Goal: Transaction & Acquisition: Purchase product/service

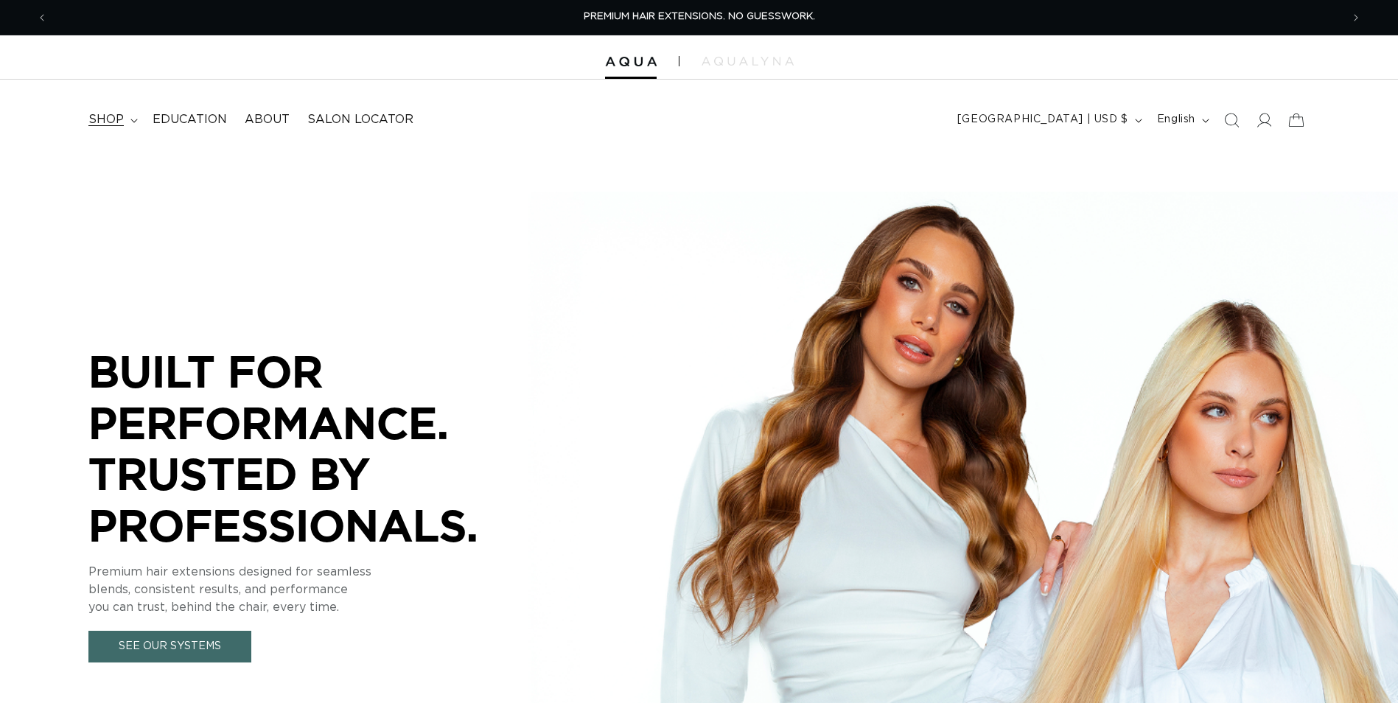
click at [130, 122] on icon at bounding box center [133, 121] width 7 height 4
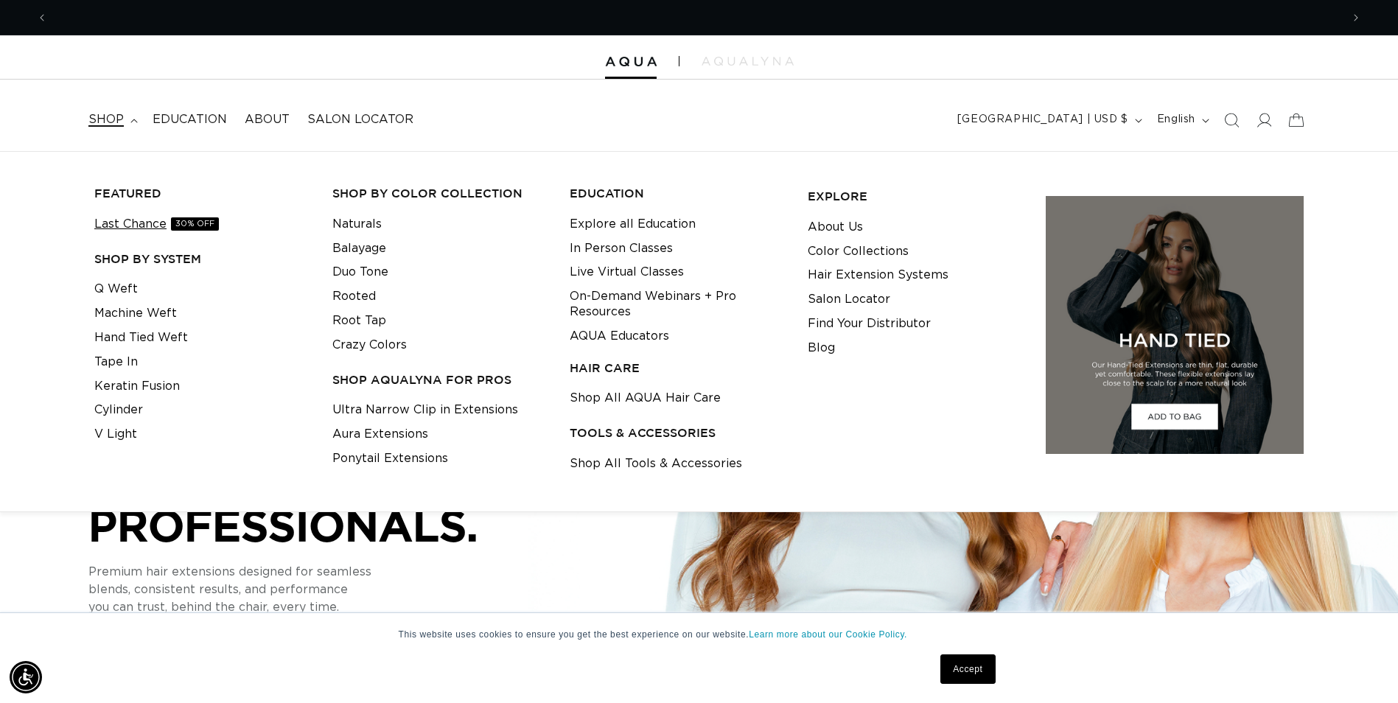
scroll to position [0, 1293]
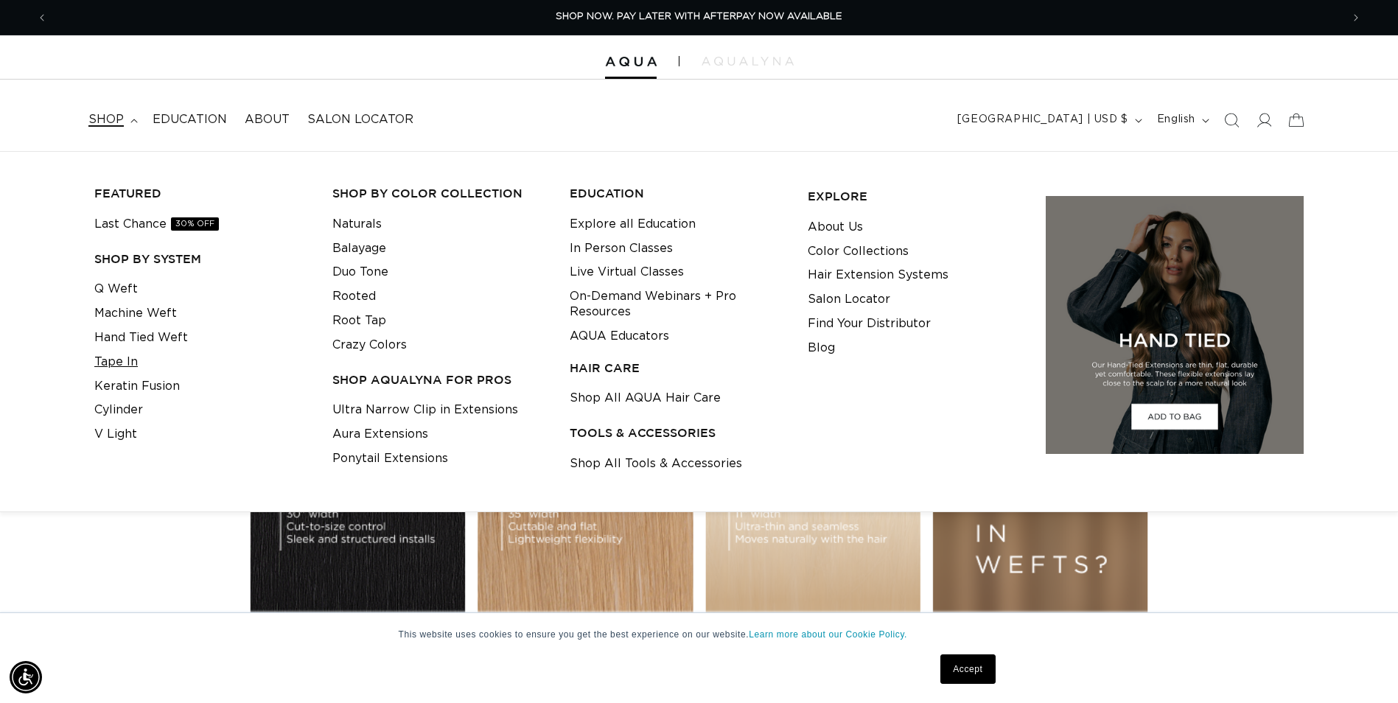
click at [116, 360] on link "Tape In" at bounding box center [115, 362] width 43 height 24
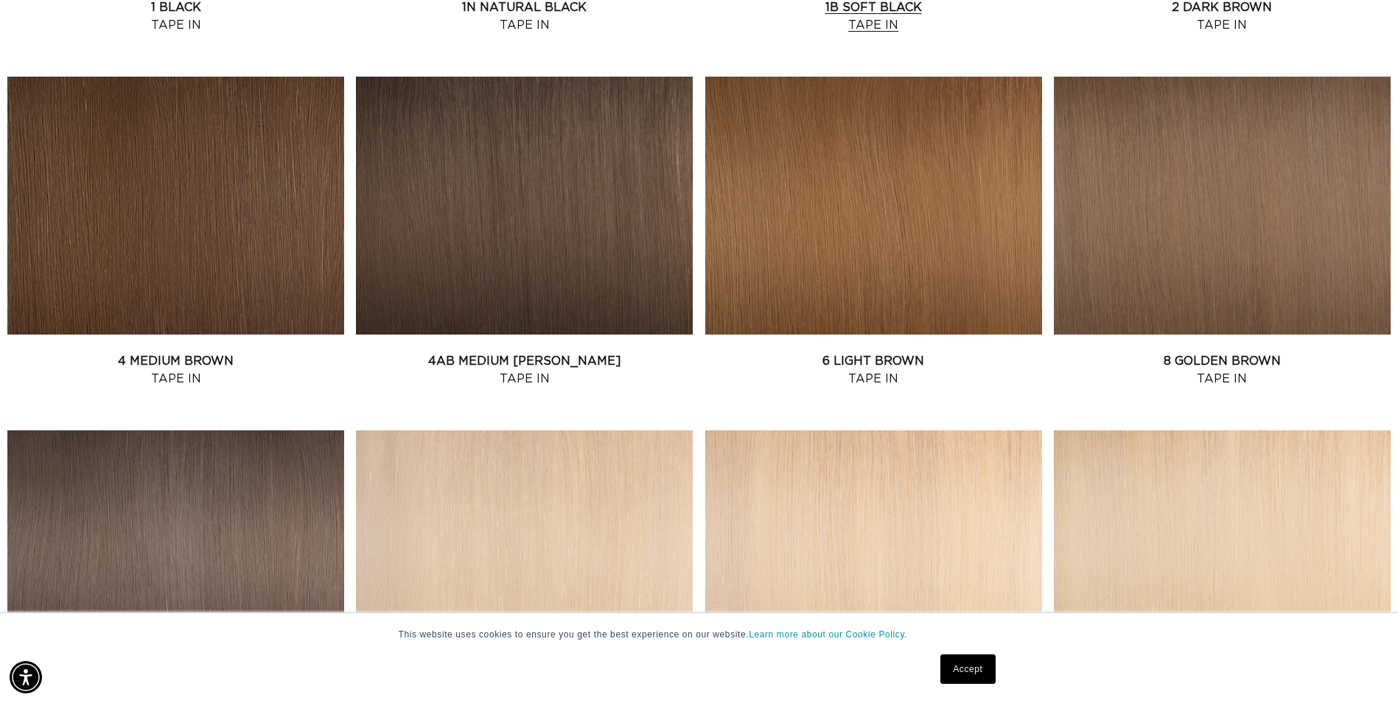
scroll to position [884, 0]
click at [1230, 351] on link "8 Golden Brown Tape In" at bounding box center [1222, 368] width 337 height 35
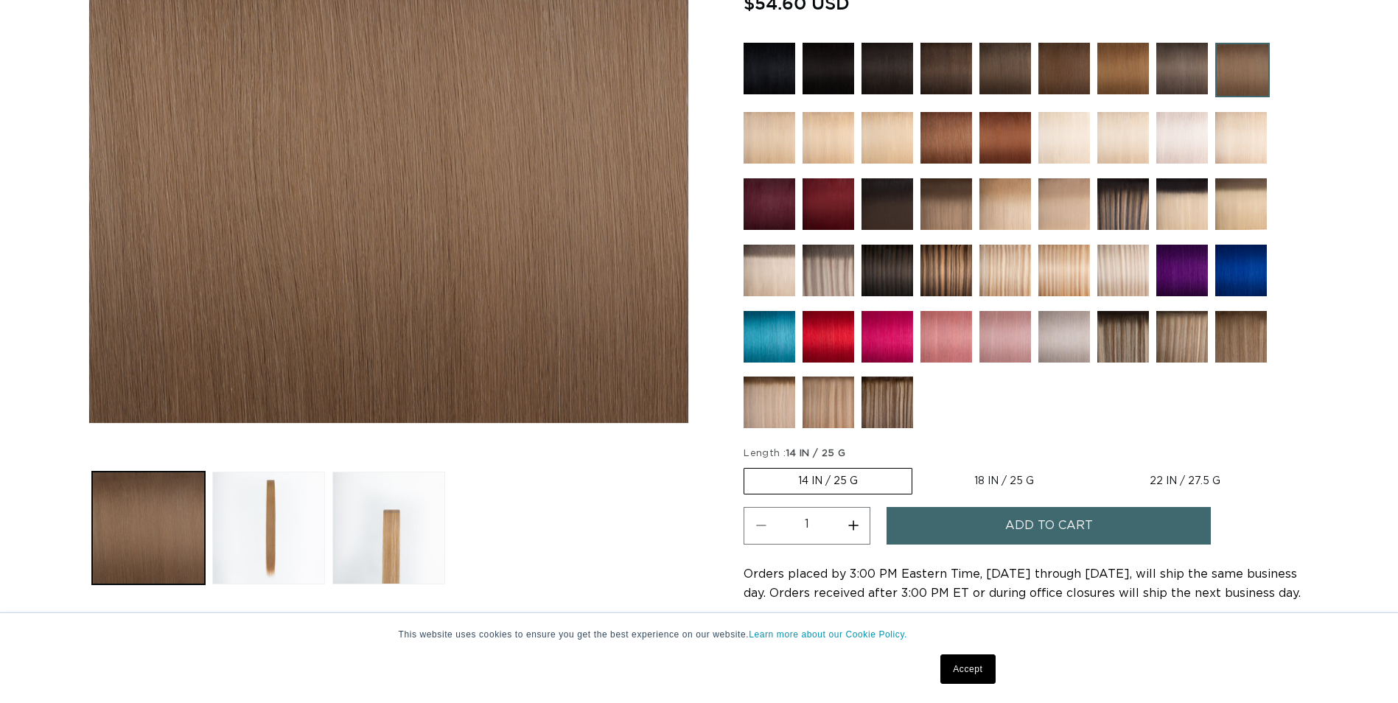
scroll to position [368, 0]
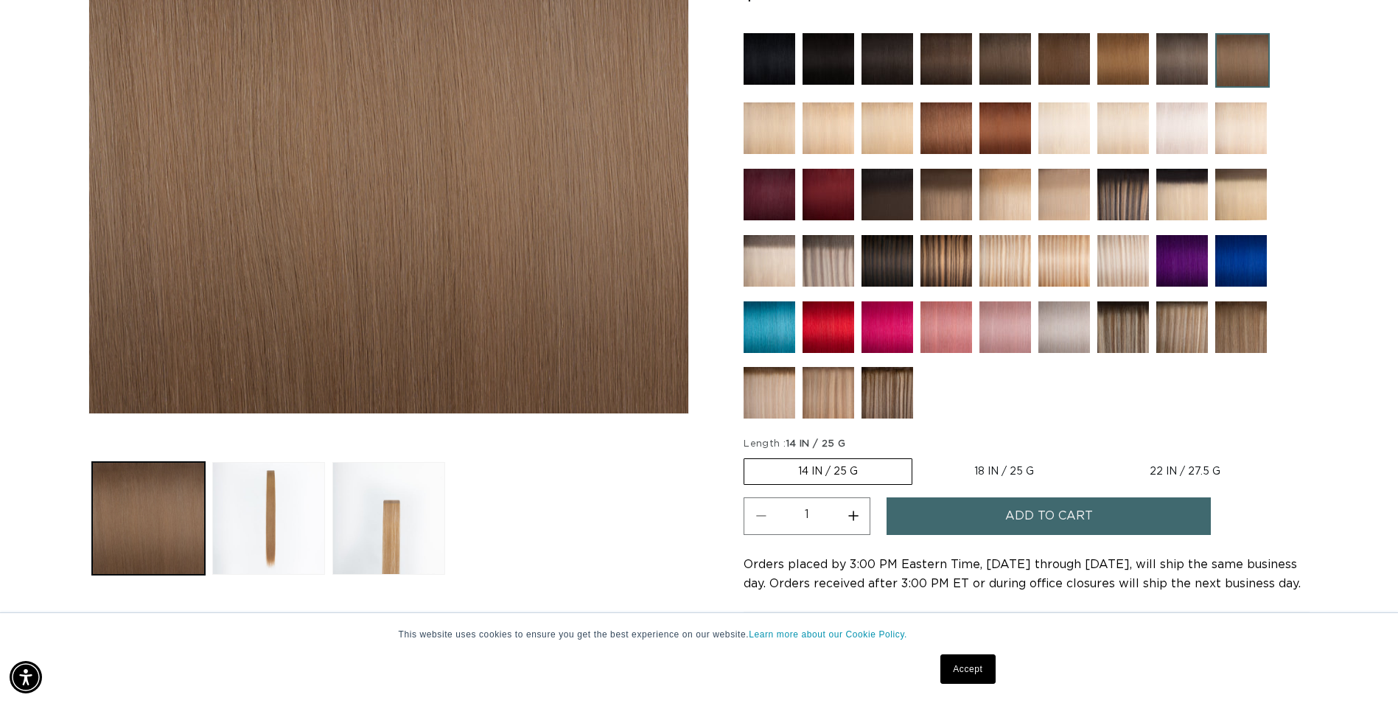
click at [1166, 471] on label "22 IN / 27.5 G Variant sold out or unavailable" at bounding box center [1185, 471] width 178 height 25
click at [1096, 456] on input "22 IN / 27.5 G Variant sold out or unavailable" at bounding box center [1095, 455] width 1 height 1
radio input "true"
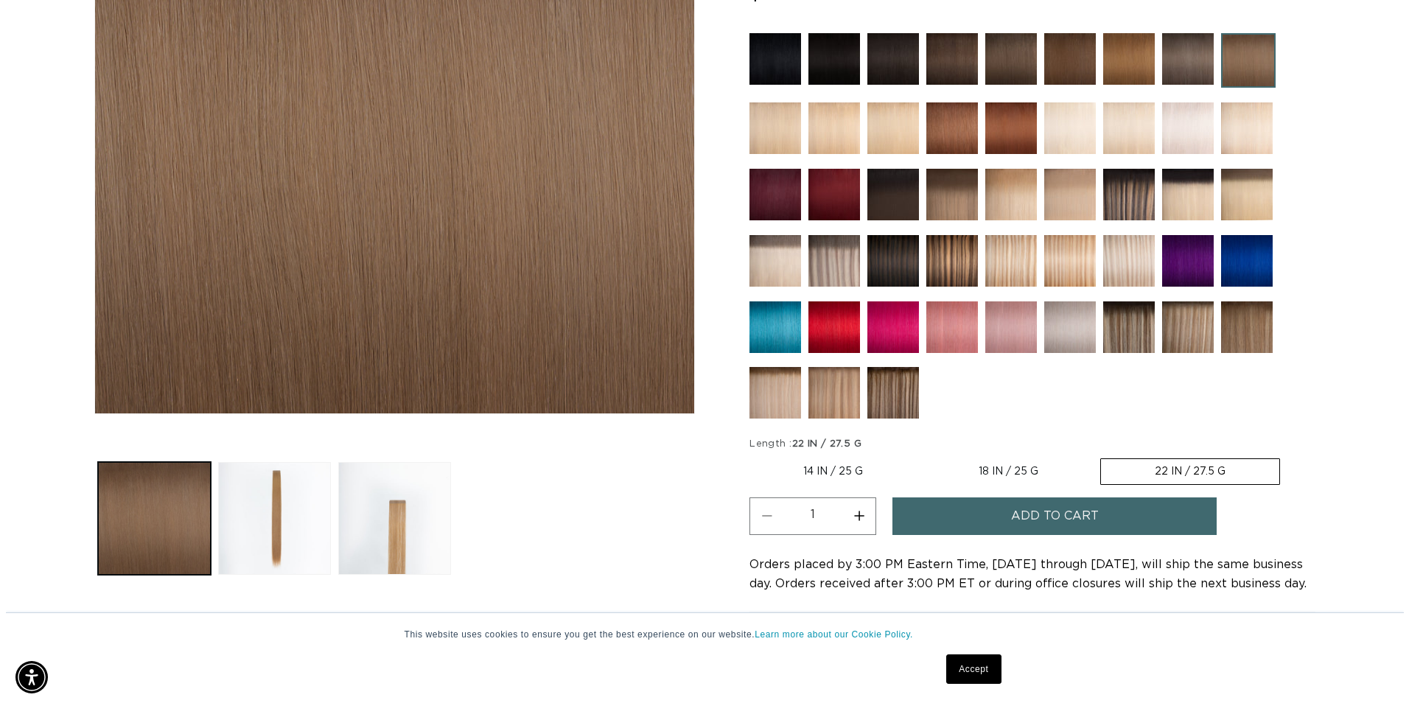
scroll to position [0, 1293]
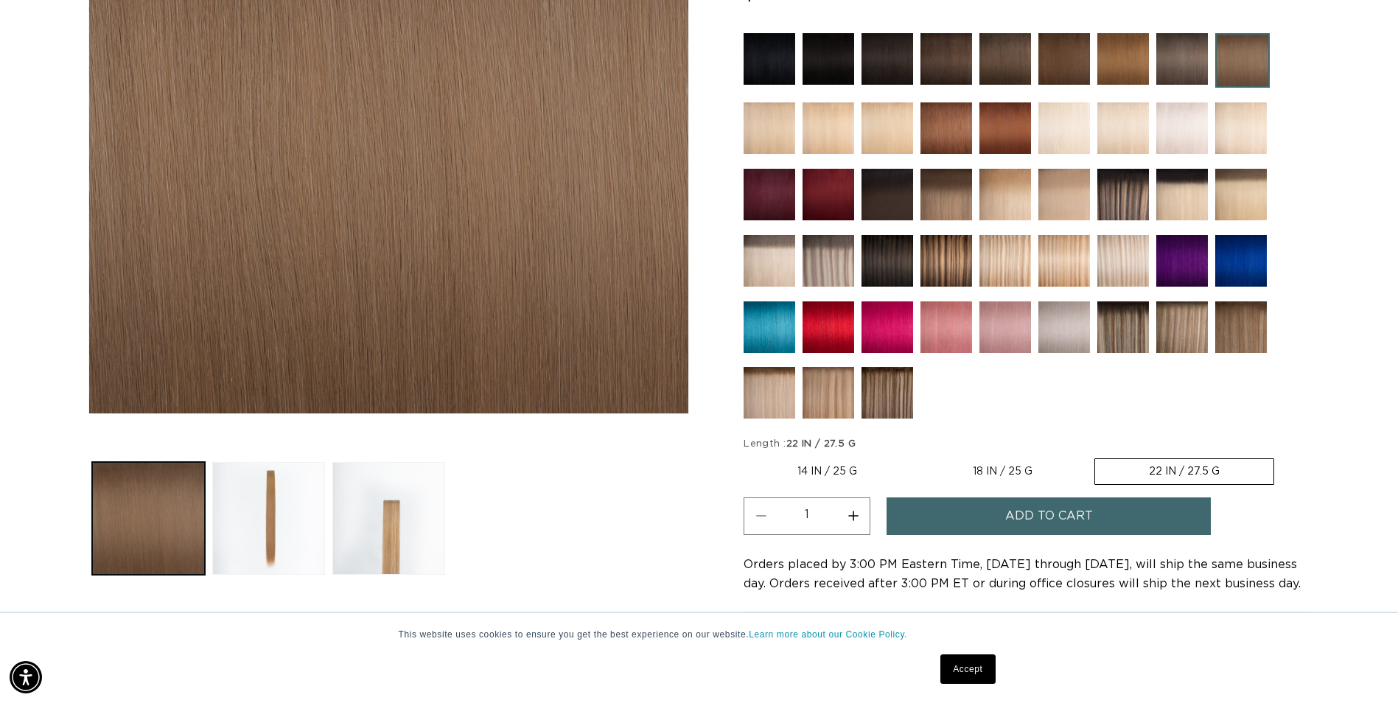
click at [1021, 517] on span "Add to cart" at bounding box center [1049, 516] width 88 height 38
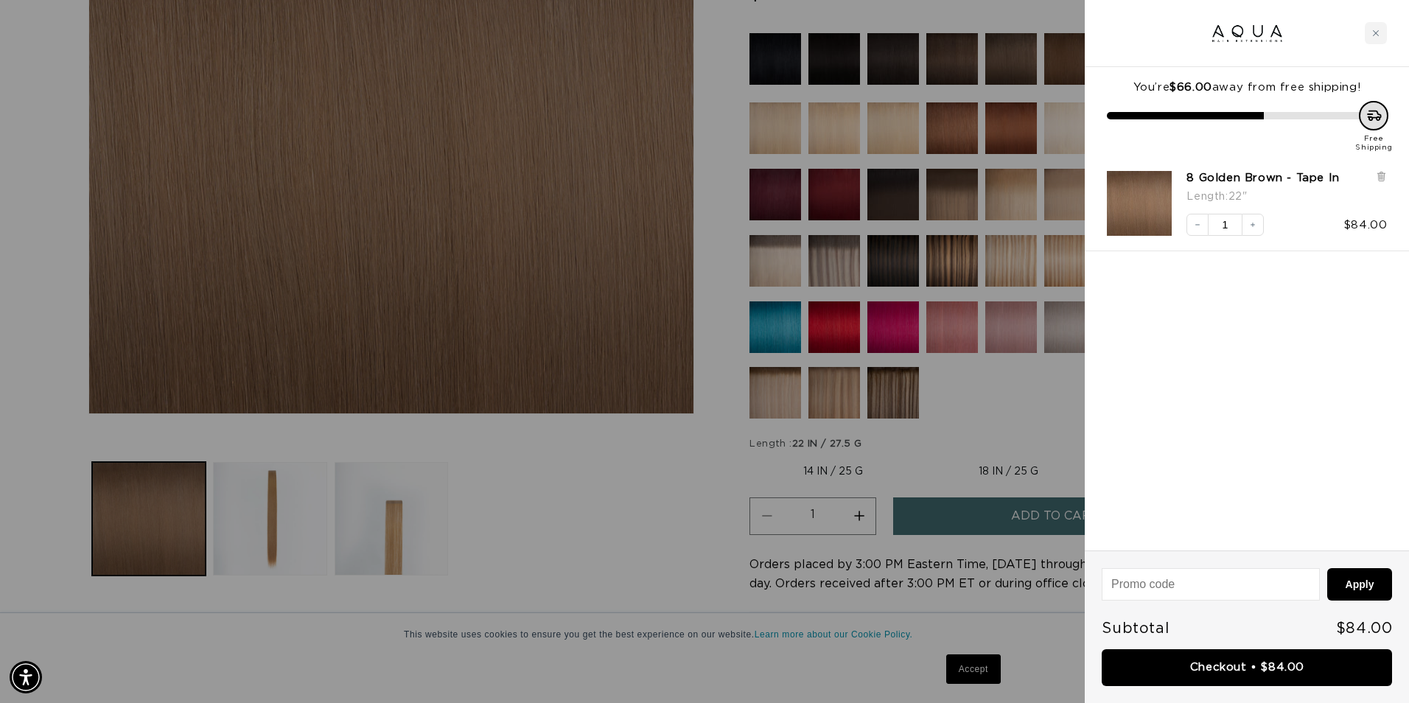
scroll to position [0, 0]
click at [1252, 223] on icon "Increase quantity" at bounding box center [1252, 224] width 9 height 9
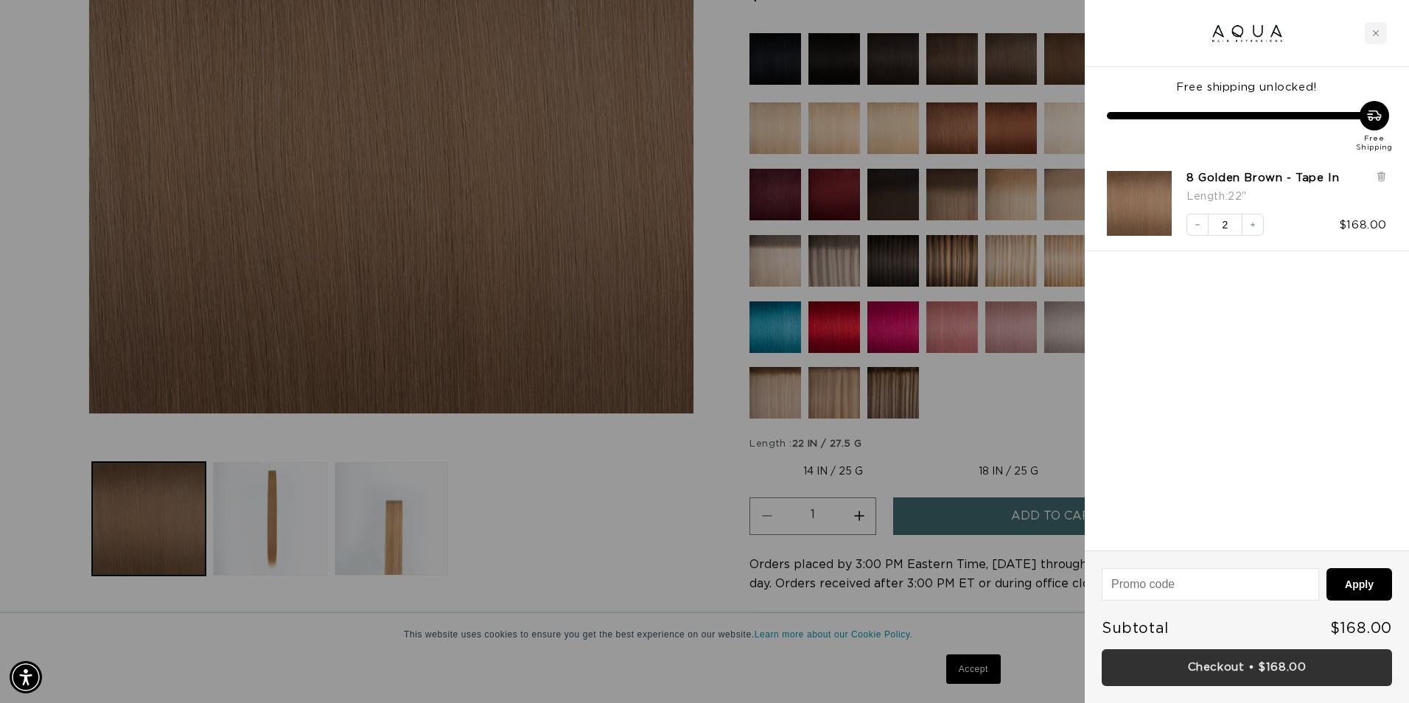
click at [1239, 665] on link "Checkout • $168.00" at bounding box center [1247, 668] width 290 height 38
